Goal: Find specific page/section: Find specific page/section

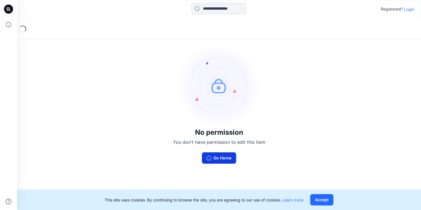
click at [225, 161] on button "Go Home" at bounding box center [219, 157] width 34 height 11
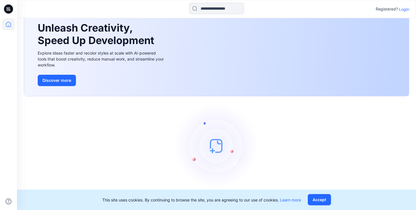
scroll to position [32, 0]
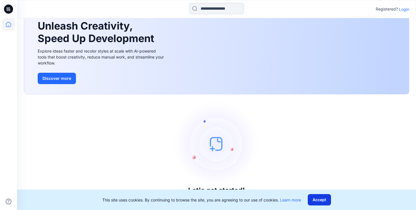
click at [314, 198] on button "Accept" at bounding box center [319, 199] width 23 height 11
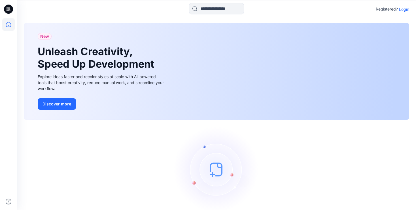
scroll to position [0, 0]
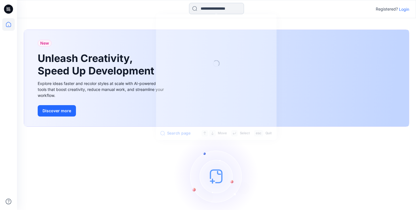
click at [220, 10] on input at bounding box center [216, 8] width 55 height 11
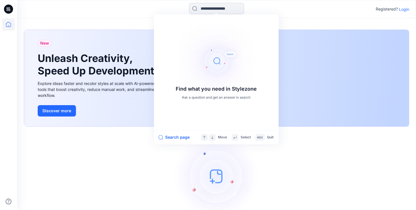
click at [220, 10] on input at bounding box center [216, 8] width 55 height 11
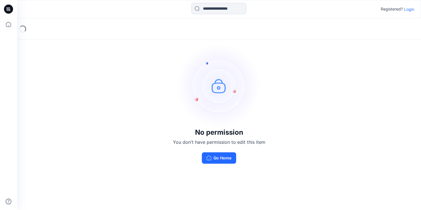
click at [200, 10] on input at bounding box center [218, 8] width 55 height 11
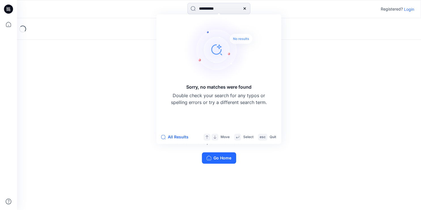
type input "**********"
click at [308, 84] on div "No permission You don't have permission to edit this item Go Home" at bounding box center [219, 103] width 404 height 170
